Goal: Task Accomplishment & Management: Manage account settings

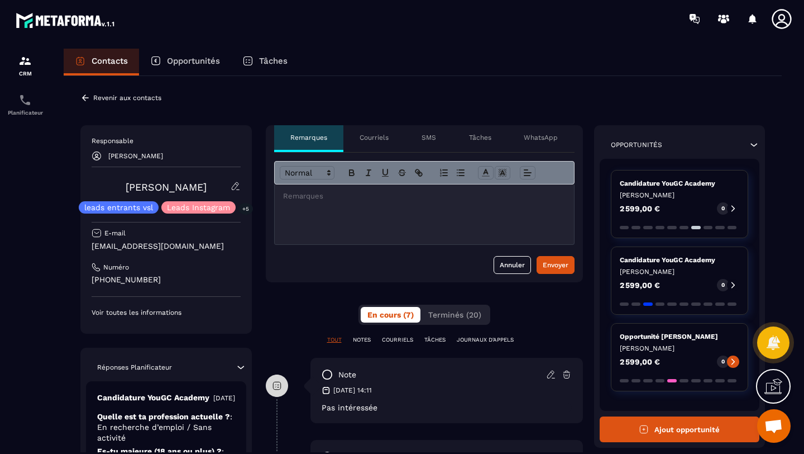
click at [753, 146] on icon at bounding box center [753, 144] width 11 height 11
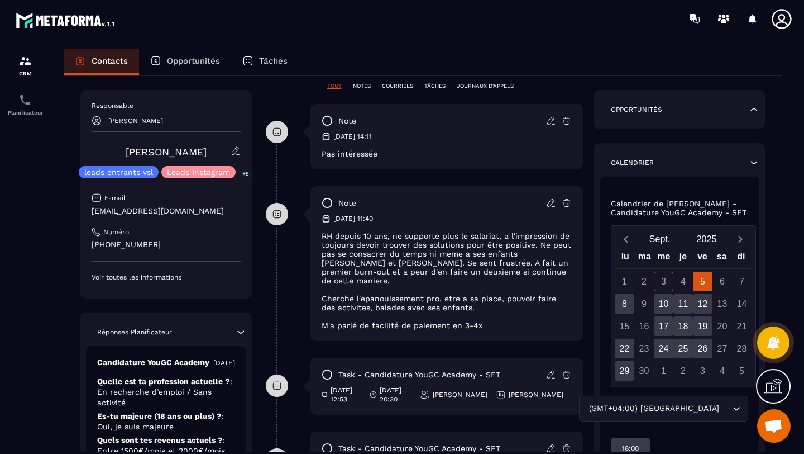
scroll to position [298, 0]
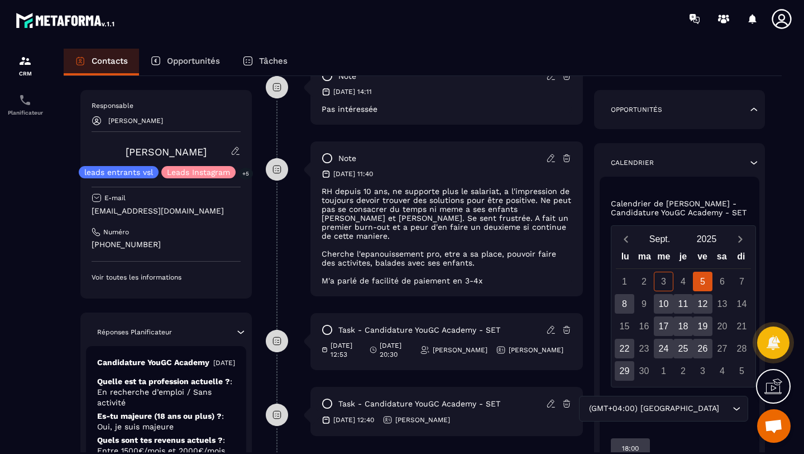
click at [755, 162] on icon at bounding box center [753, 162] width 11 height 11
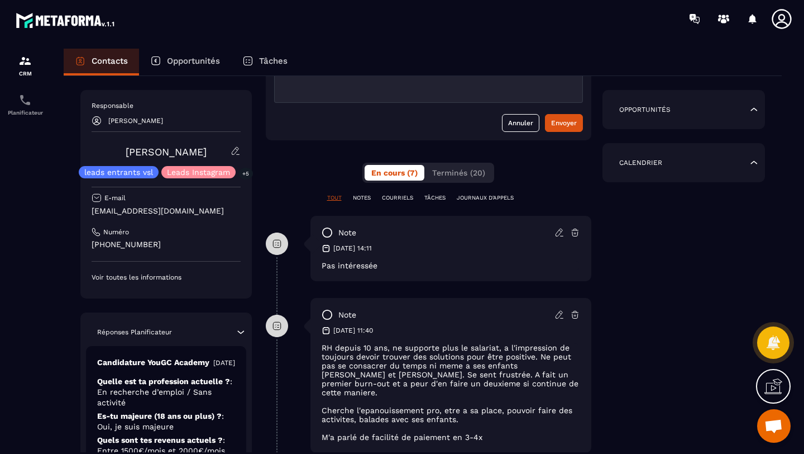
scroll to position [0, 0]
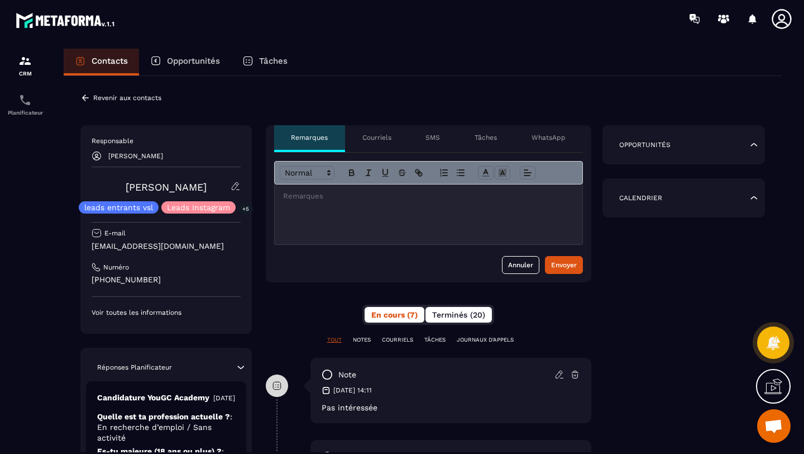
click at [453, 320] on button "Terminés (20)" at bounding box center [459, 315] width 66 height 16
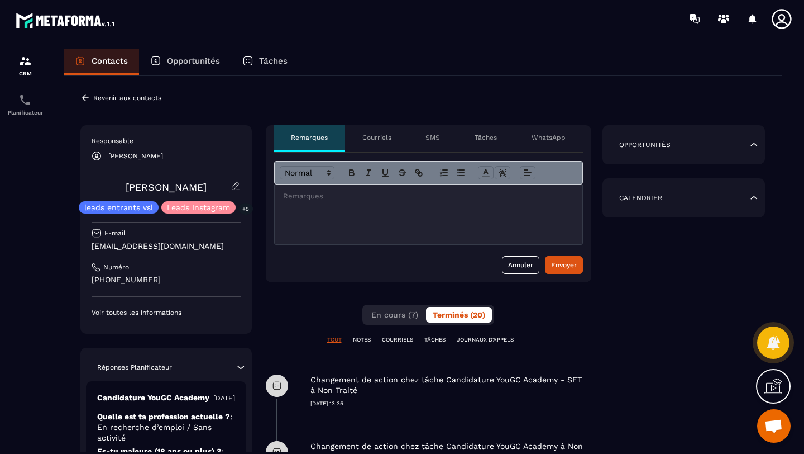
click at [84, 98] on icon at bounding box center [85, 97] width 7 height 6
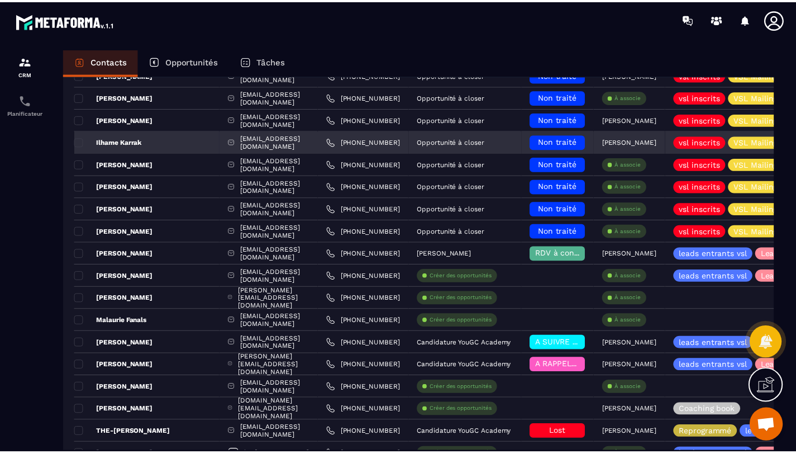
scroll to position [2036, 0]
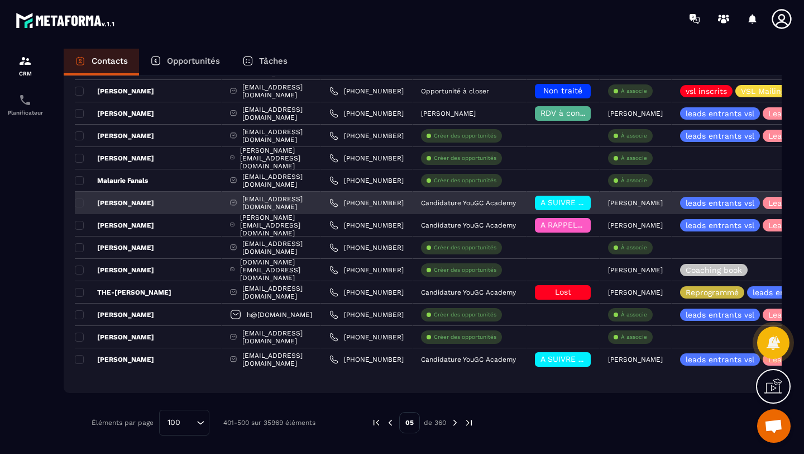
click at [588, 204] on span "A SUIVRE ⏳" at bounding box center [564, 202] width 47 height 9
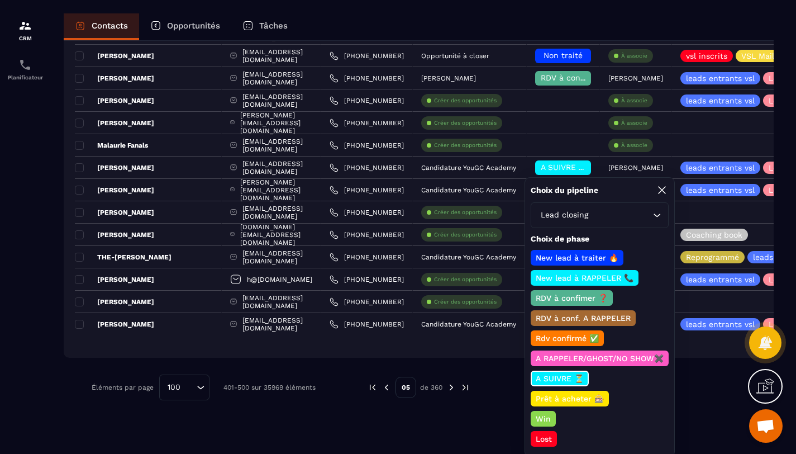
scroll to position [39, 0]
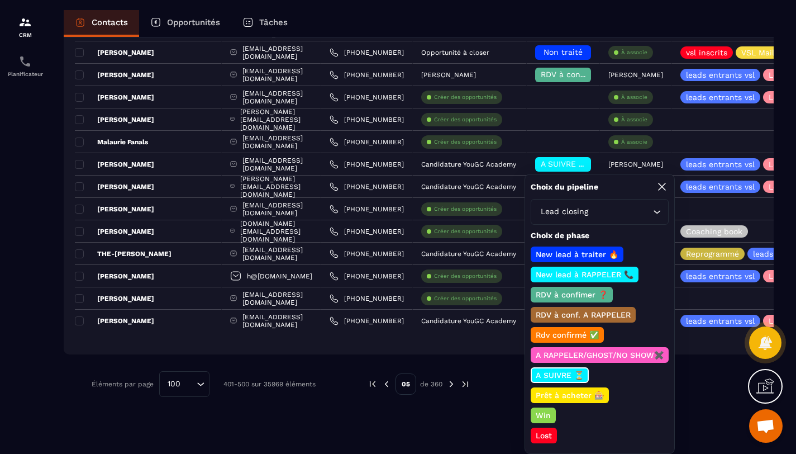
click at [550, 435] on p "Lost" at bounding box center [544, 435] width 20 height 11
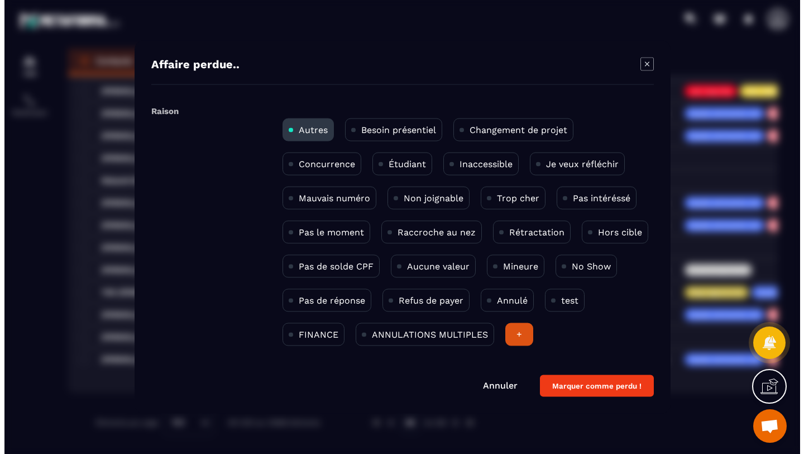
scroll to position [0, 0]
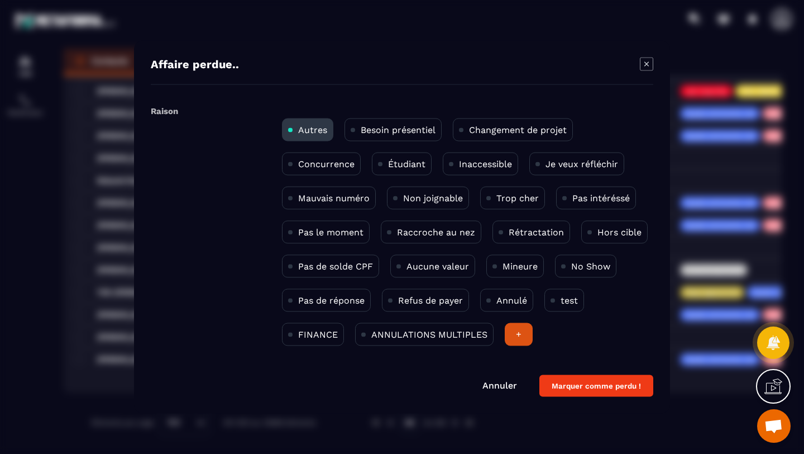
click at [594, 386] on button "Marquer comme perdu !" at bounding box center [597, 386] width 114 height 22
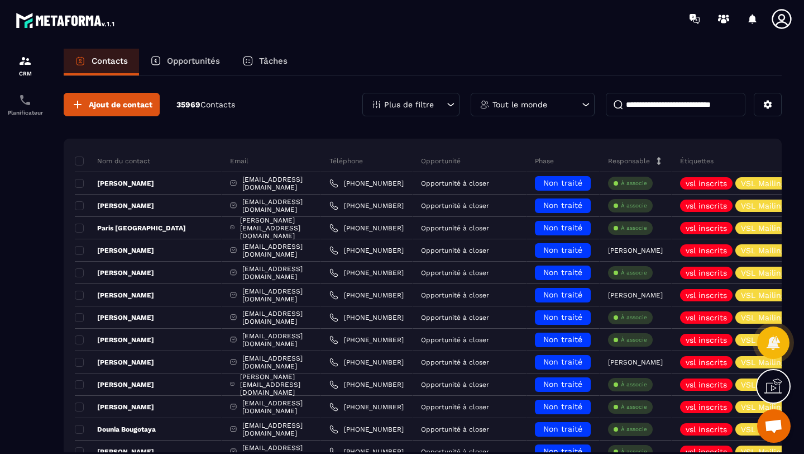
click at [194, 63] on p "Opportunités" at bounding box center [193, 61] width 53 height 10
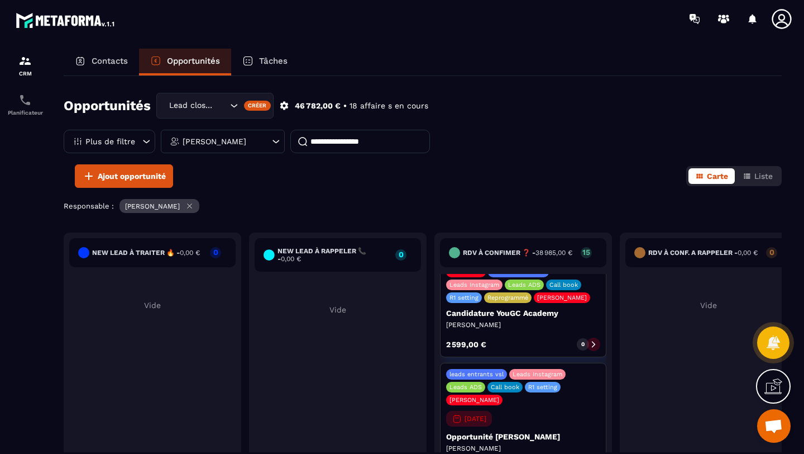
scroll to position [1158, 0]
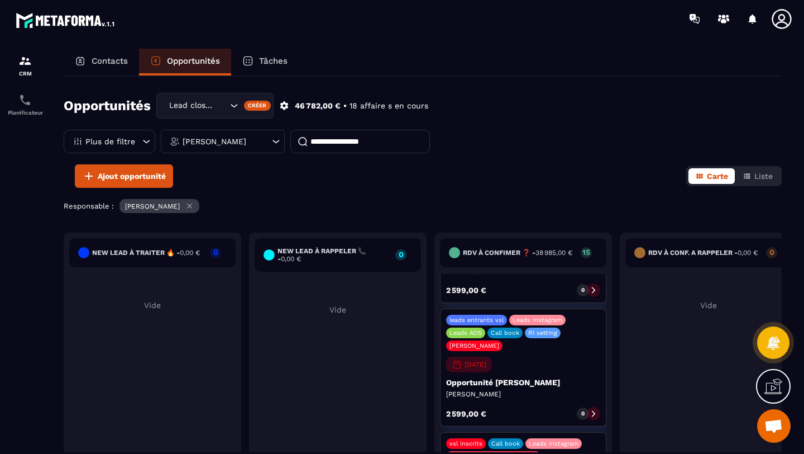
click at [587, 253] on p "15" at bounding box center [586, 252] width 11 height 8
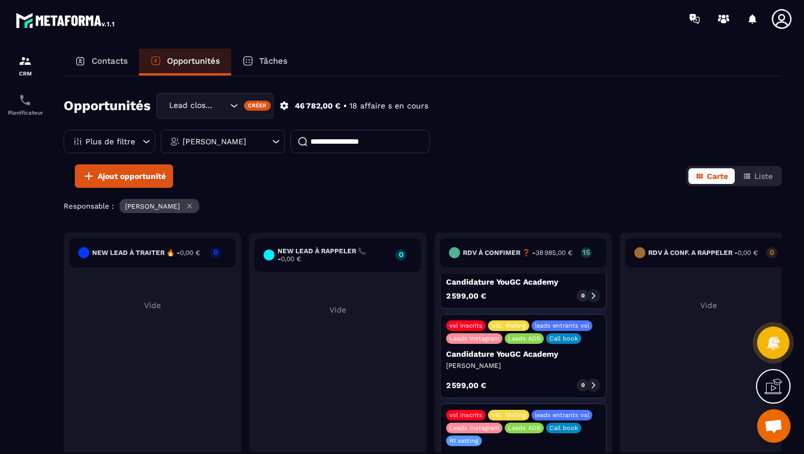
scroll to position [0, 0]
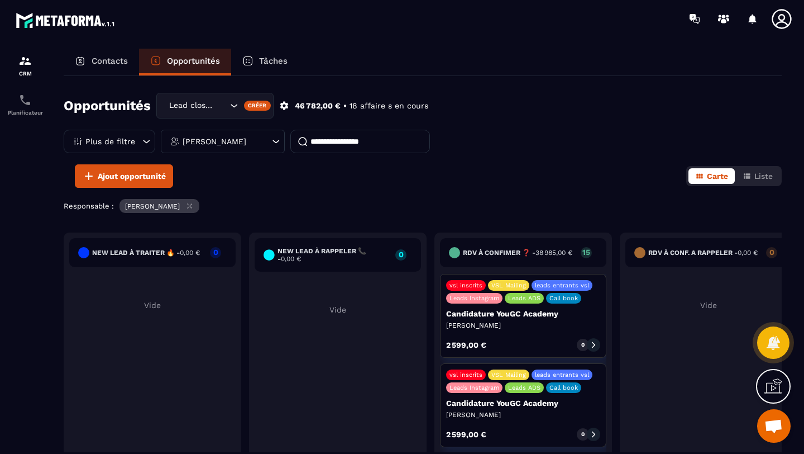
click at [595, 344] on icon at bounding box center [594, 345] width 8 height 8
click at [594, 341] on icon at bounding box center [594, 345] width 8 height 8
